Goal: Task Accomplishment & Management: Manage account settings

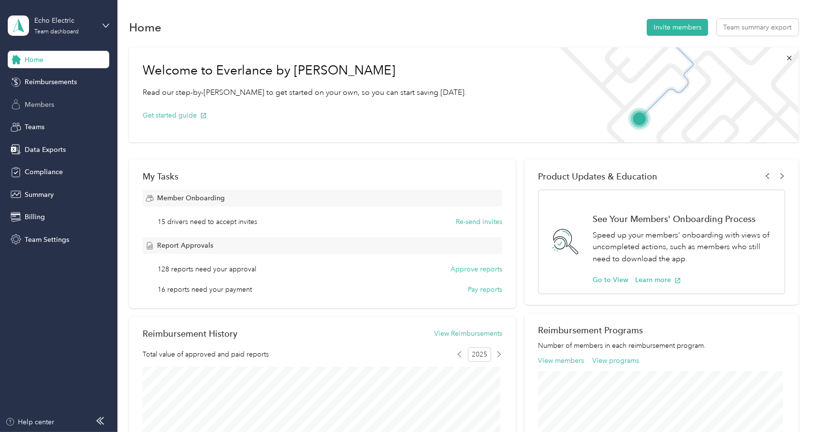
click at [36, 103] on span "Members" at bounding box center [40, 105] width 30 height 10
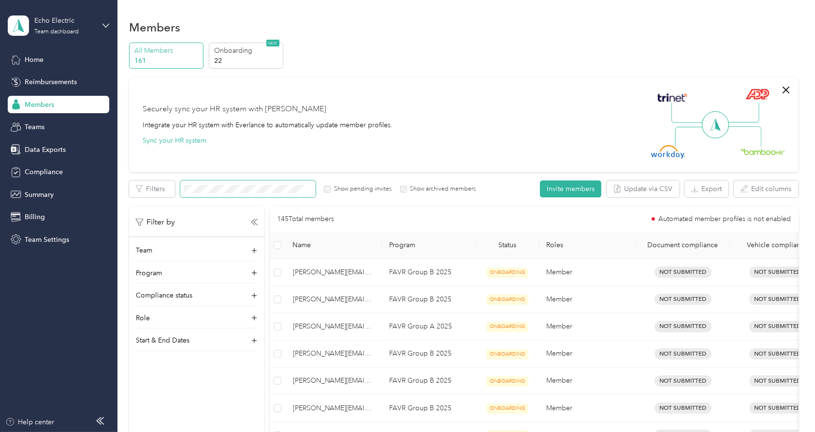
click at [236, 183] on span at bounding box center [247, 188] width 135 height 17
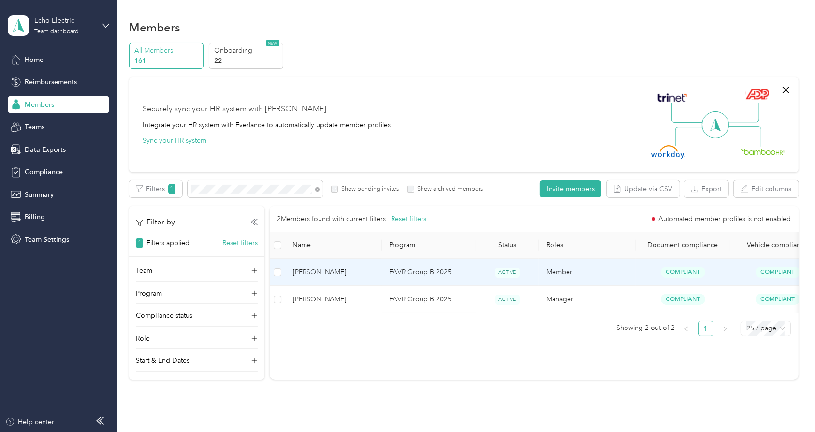
click at [337, 270] on span "[PERSON_NAME]" at bounding box center [333, 272] width 81 height 11
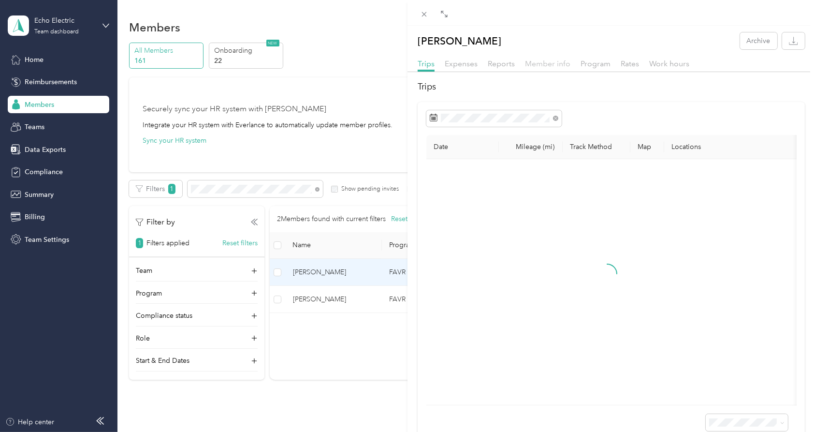
click at [559, 63] on span "Member info" at bounding box center [547, 63] width 45 height 9
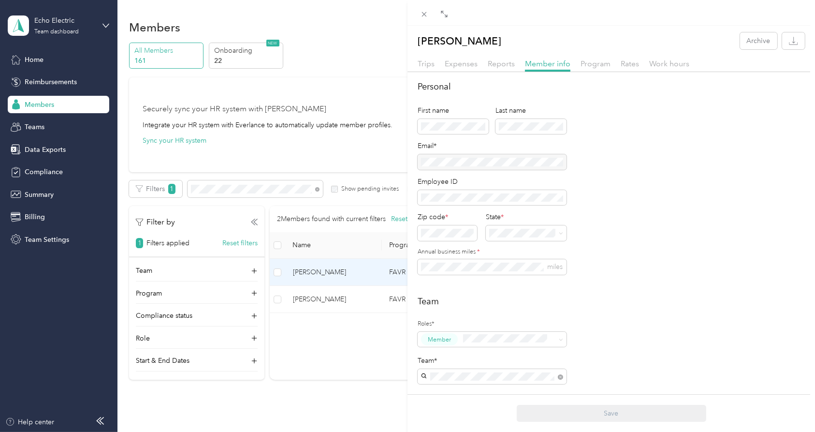
scroll to position [107, 0]
